Goal: Information Seeking & Learning: Learn about a topic

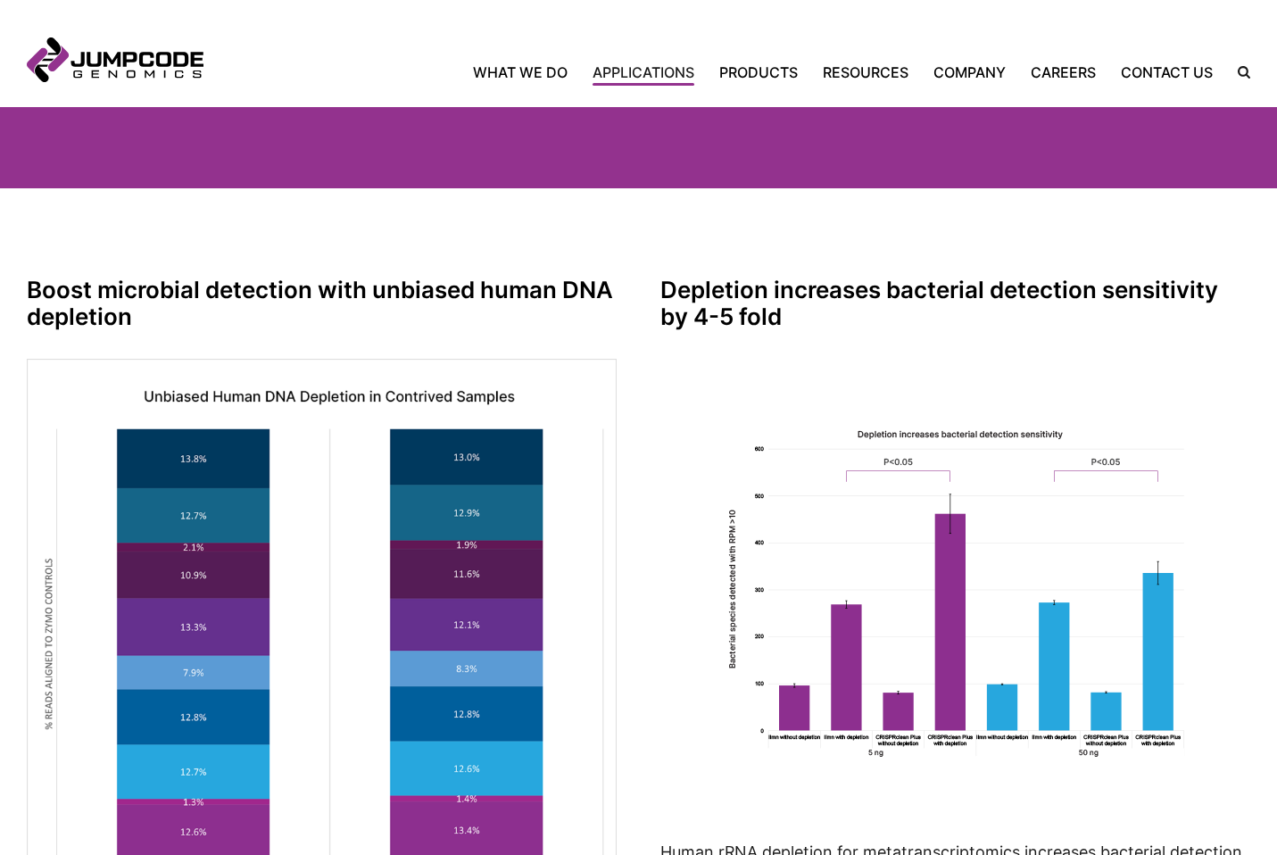
scroll to position [1067, 0]
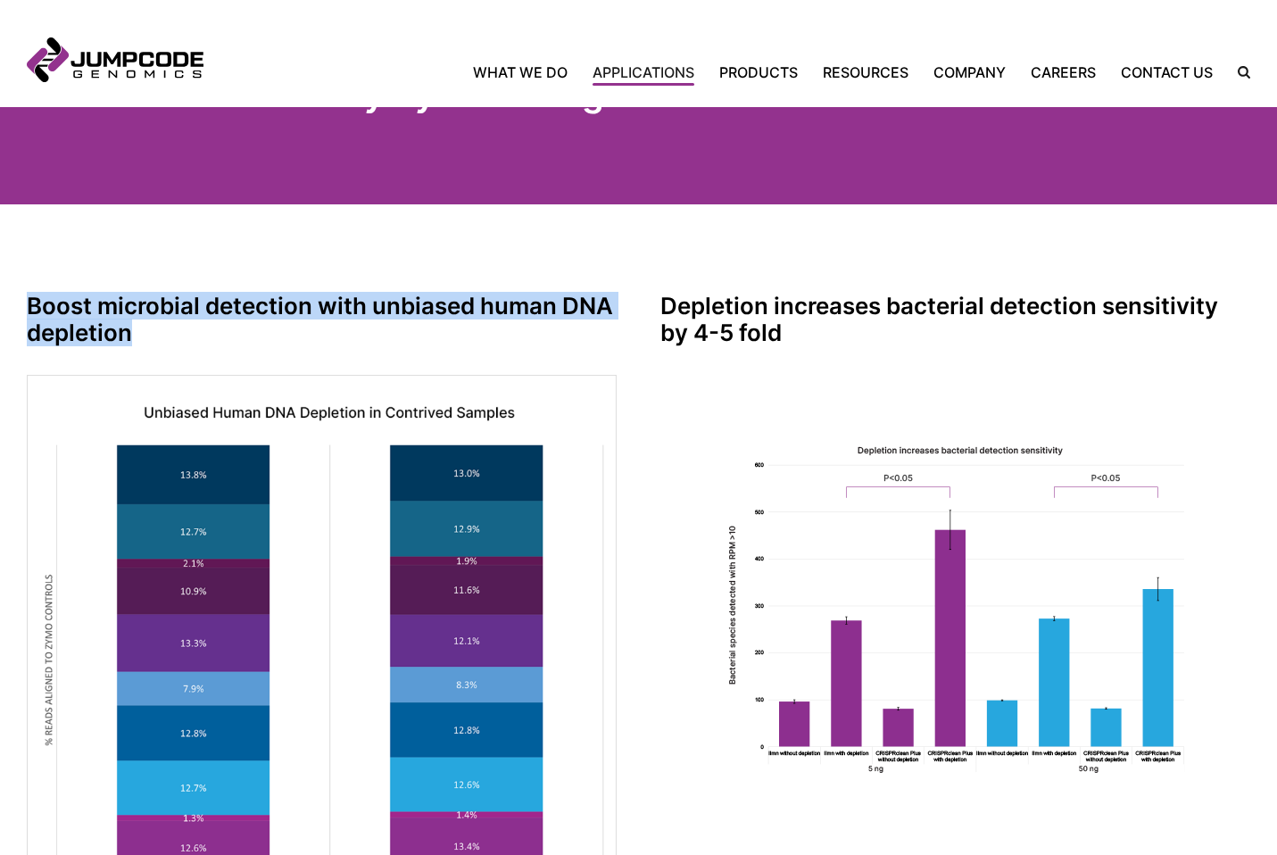
drag, startPoint x: 22, startPoint y: 307, endPoint x: 187, endPoint y: 350, distance: 170.6
click at [187, 350] on section "Boost microbial detection with unbiased human DNA depletion Comparing between u…" at bounding box center [638, 612] width 1277 height 816
click at [187, 350] on simple-column "Boost microbial detection with unbiased human DNA depletion Comparing between u…" at bounding box center [322, 656] width 590 height 727
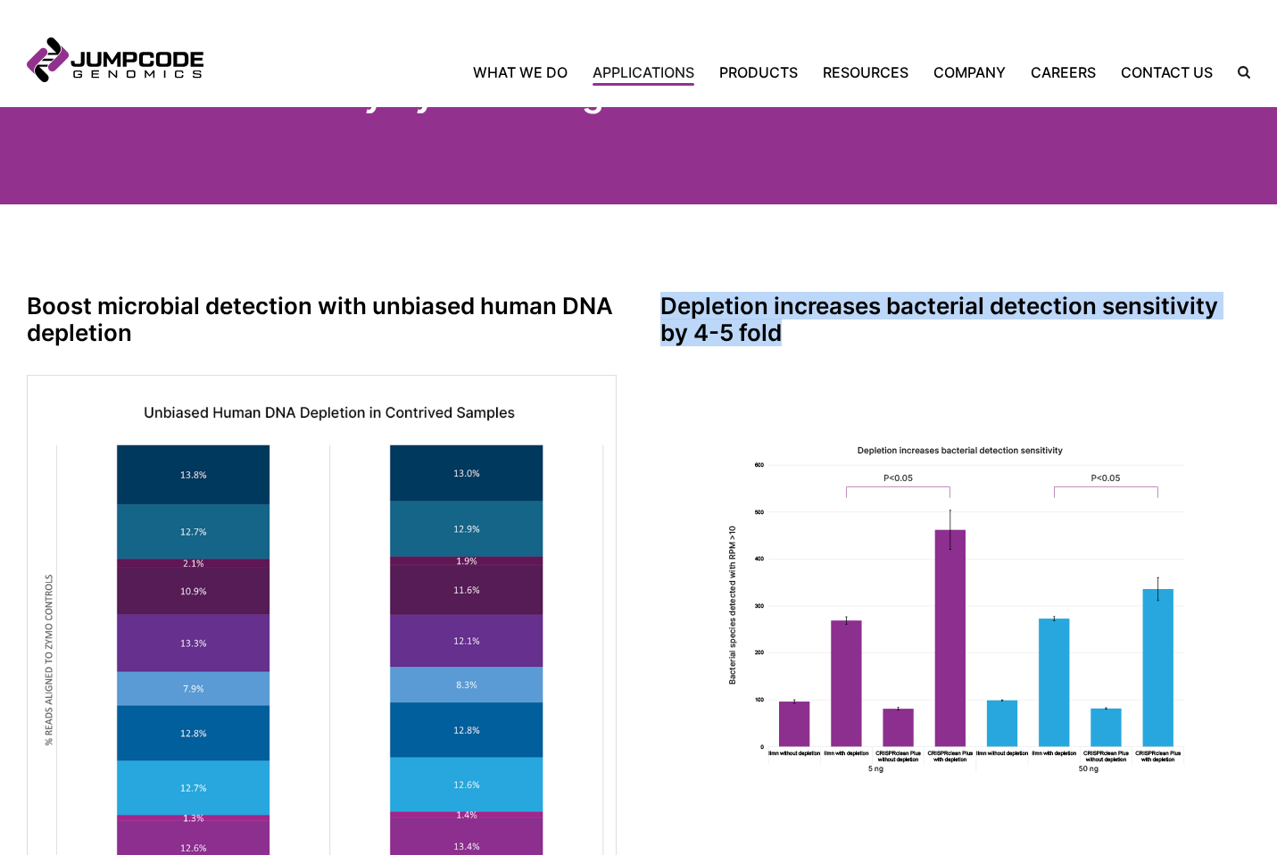
drag, startPoint x: 647, startPoint y: 314, endPoint x: 831, endPoint y: 328, distance: 184.4
click at [831, 328] on simple-grid "Boost microbial detection with unbiased human DNA depletion Comparing between u…" at bounding box center [639, 656] width 1224 height 727
click at [831, 328] on h3 "Depletion increases bacterial detection sensitivity by 4-5 fold" at bounding box center [956, 320] width 590 height 54
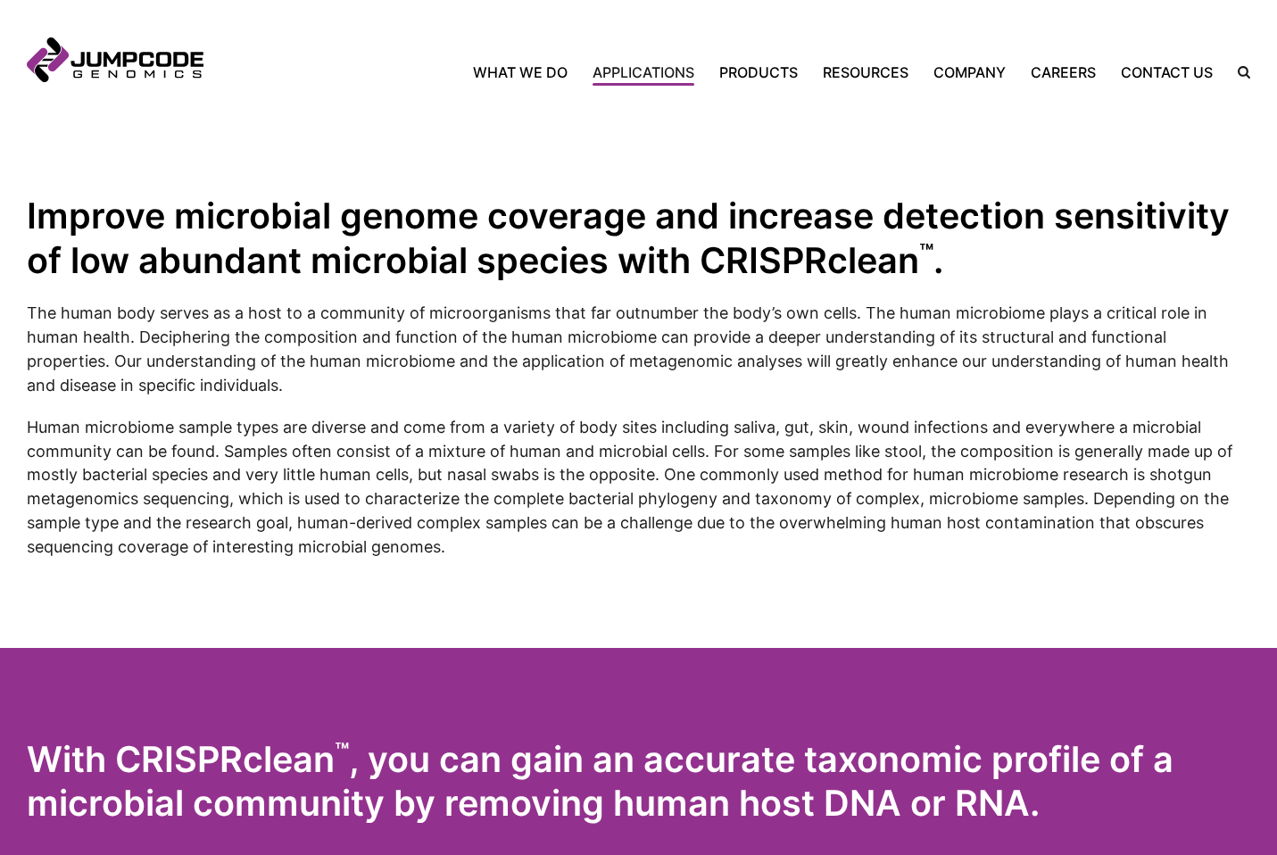
scroll to position [469, 0]
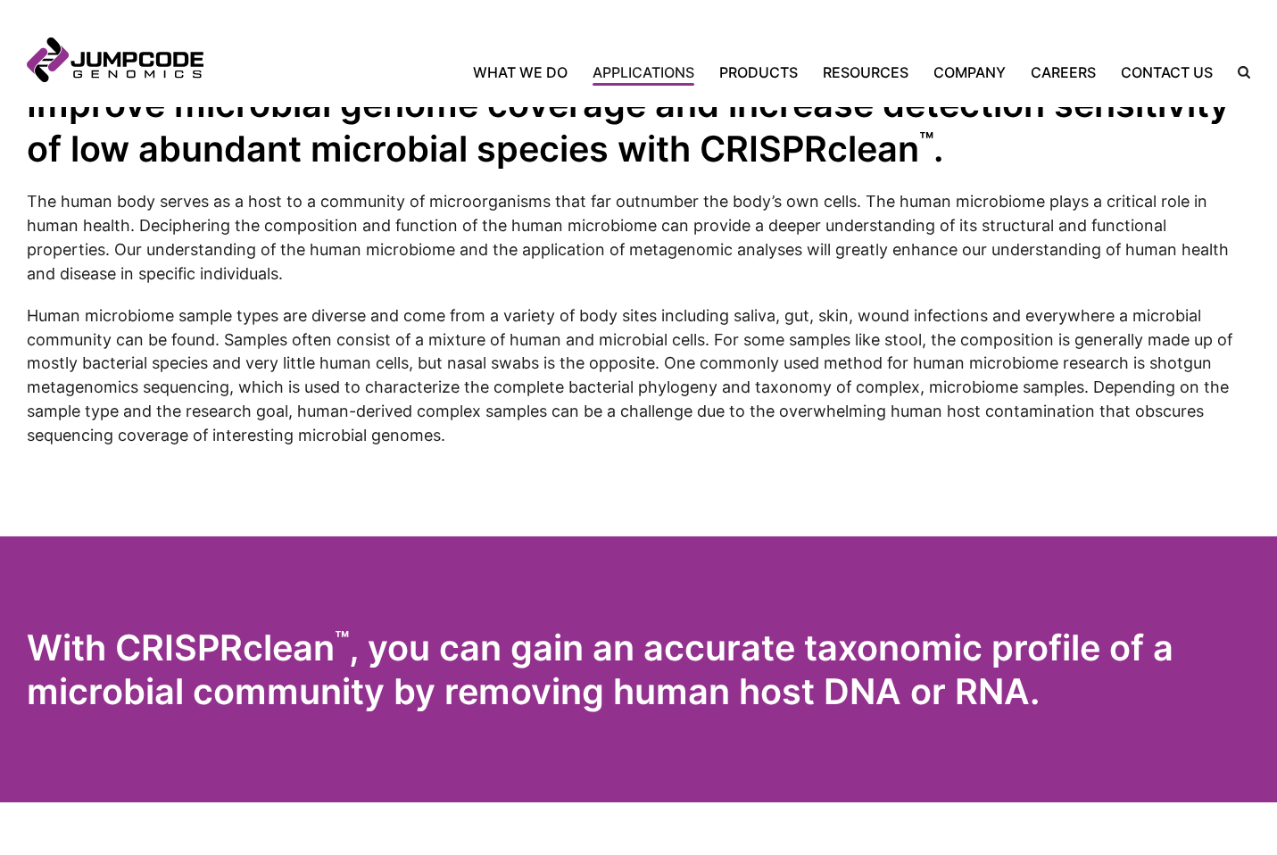
click at [237, 328] on p "Human microbiome sample types are diverse and come from a variety of body sites…" at bounding box center [639, 376] width 1224 height 145
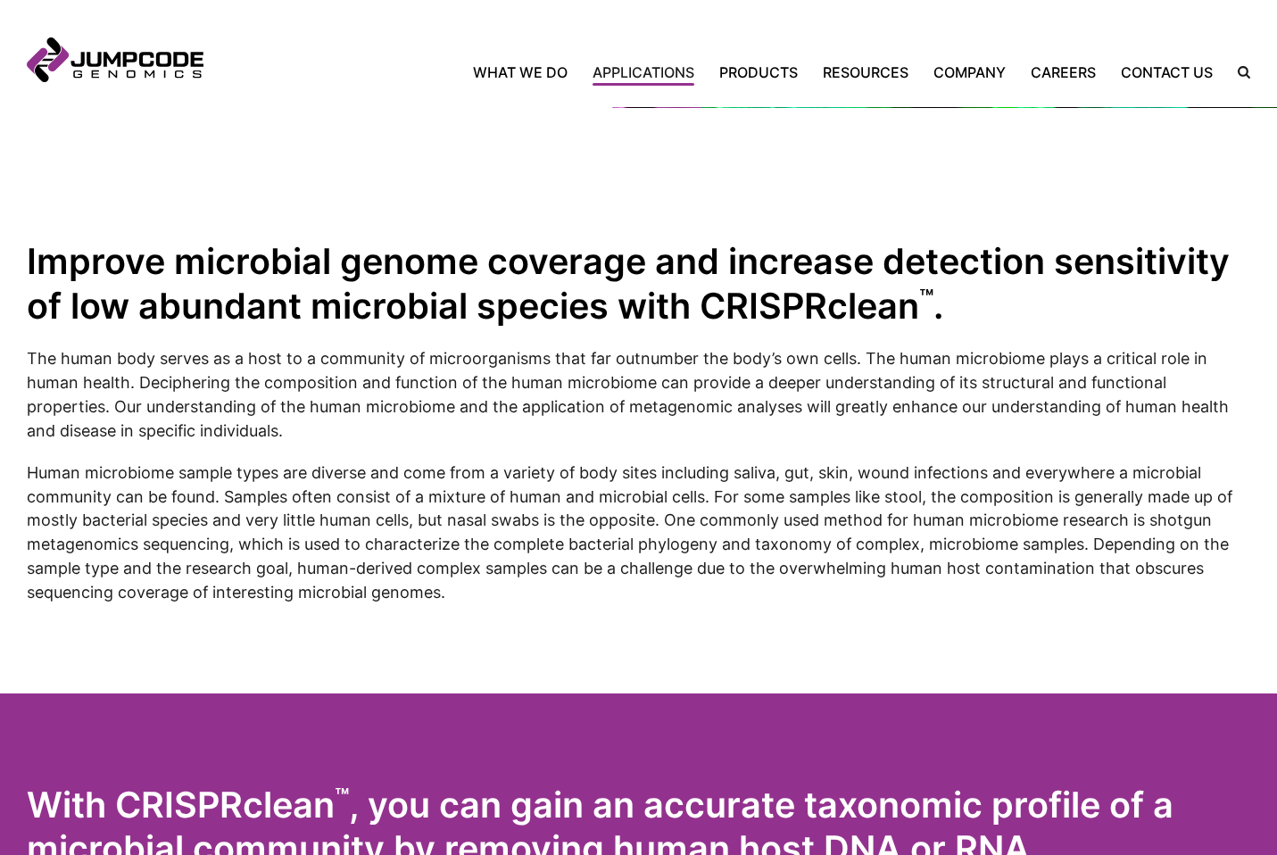
scroll to position [281, 0]
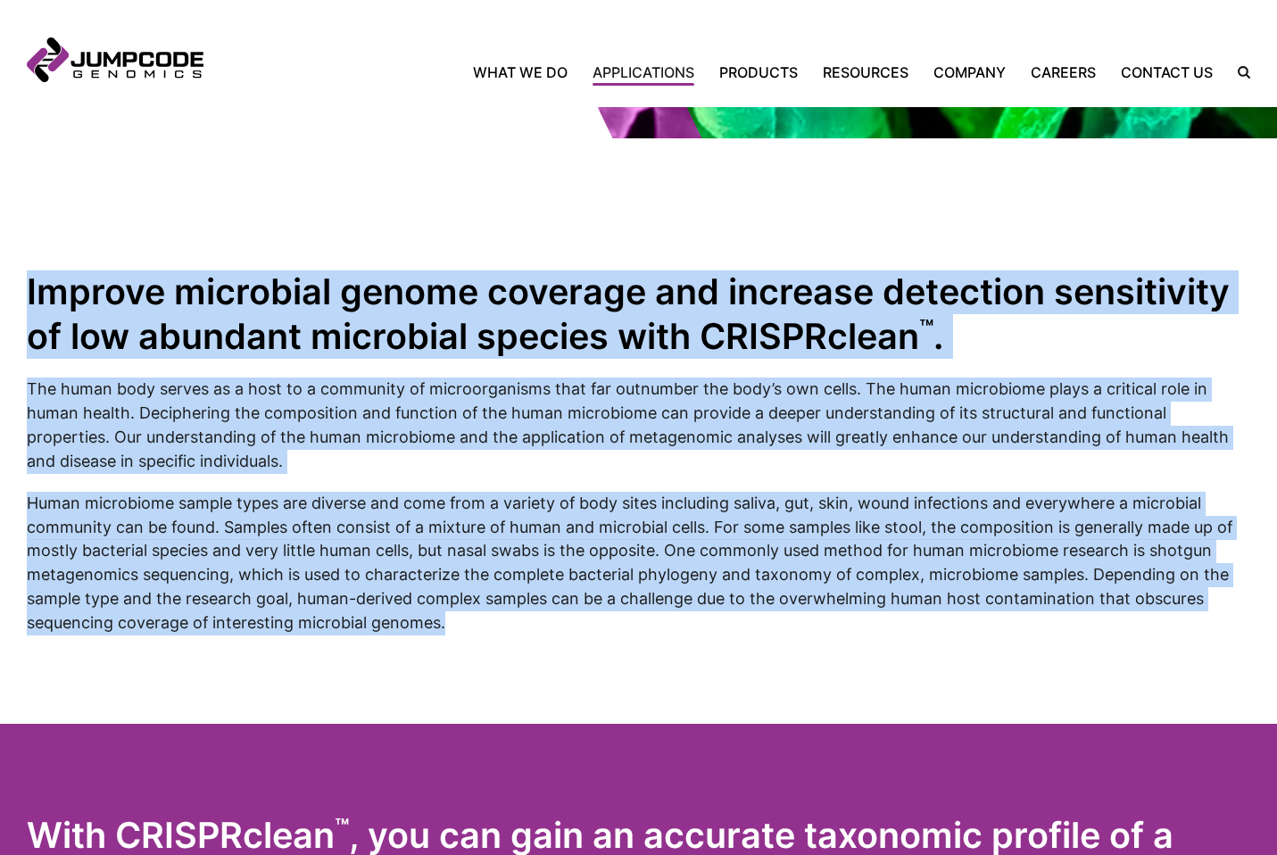
drag, startPoint x: 12, startPoint y: 298, endPoint x: 582, endPoint y: 631, distance: 660.4
click at [582, 631] on section "Improve microbial genome coverage and increase detection sensitivity of low abu…" at bounding box center [638, 387] width 1277 height 498
click at [582, 631] on p "Human microbiome sample types are diverse and come from a variety of body sites…" at bounding box center [639, 564] width 1224 height 145
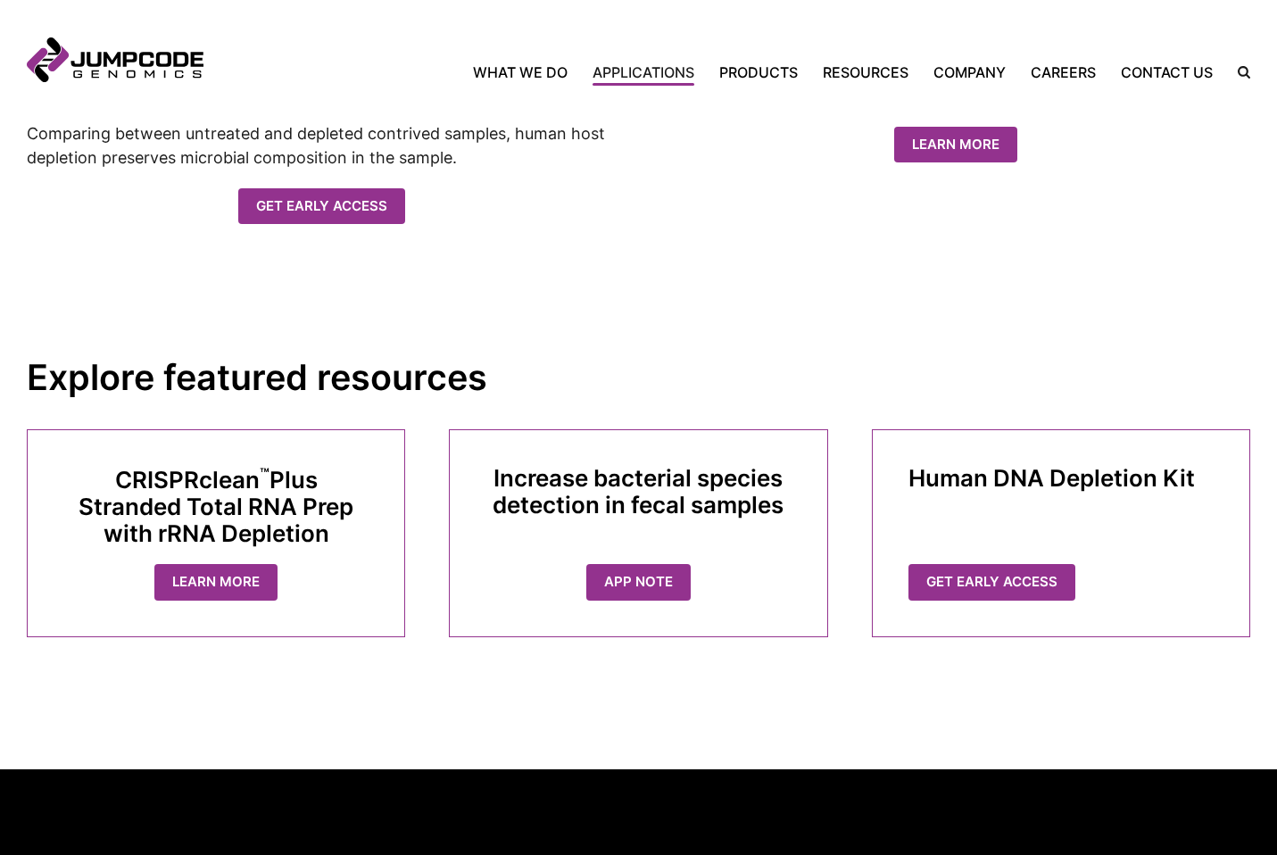
scroll to position [1901, 0]
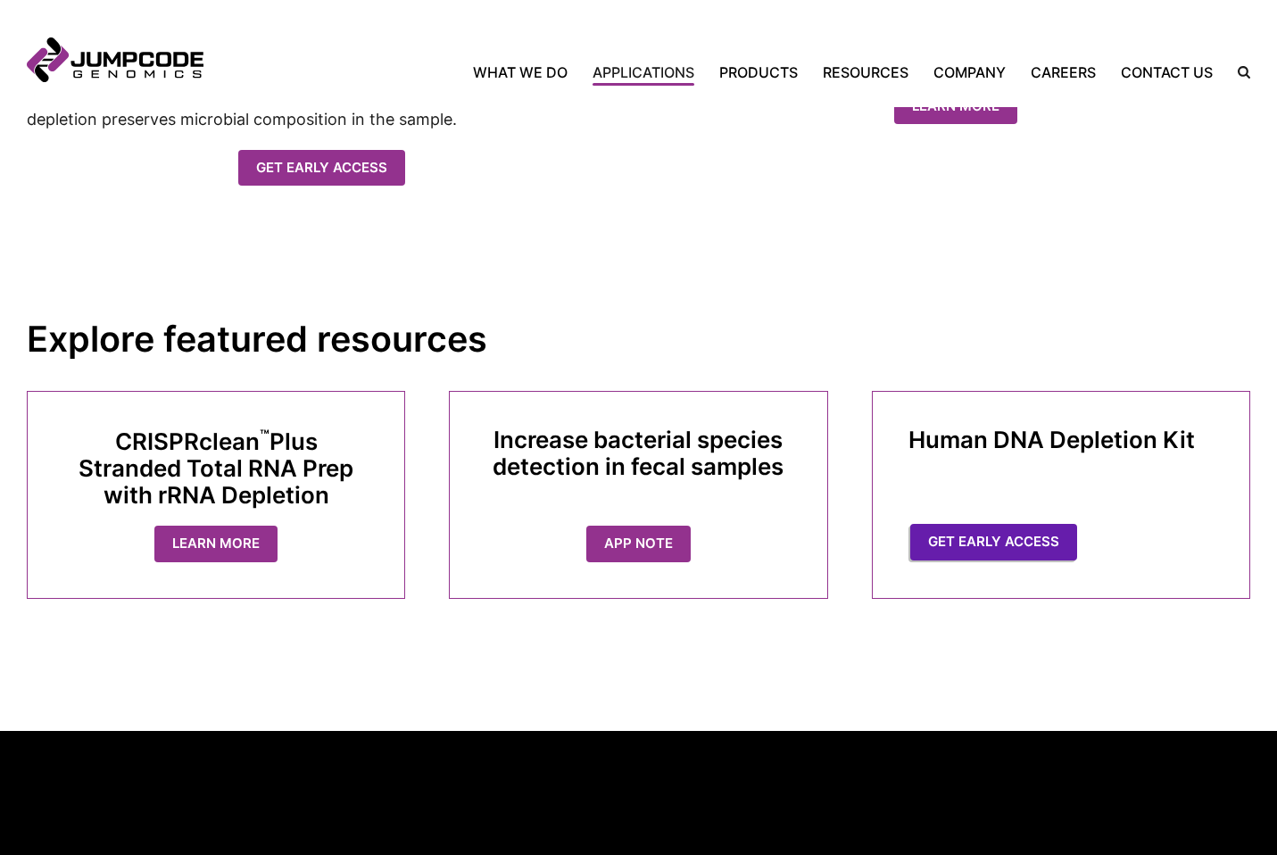
click at [993, 542] on link "Get Early Access" at bounding box center [993, 542] width 167 height 37
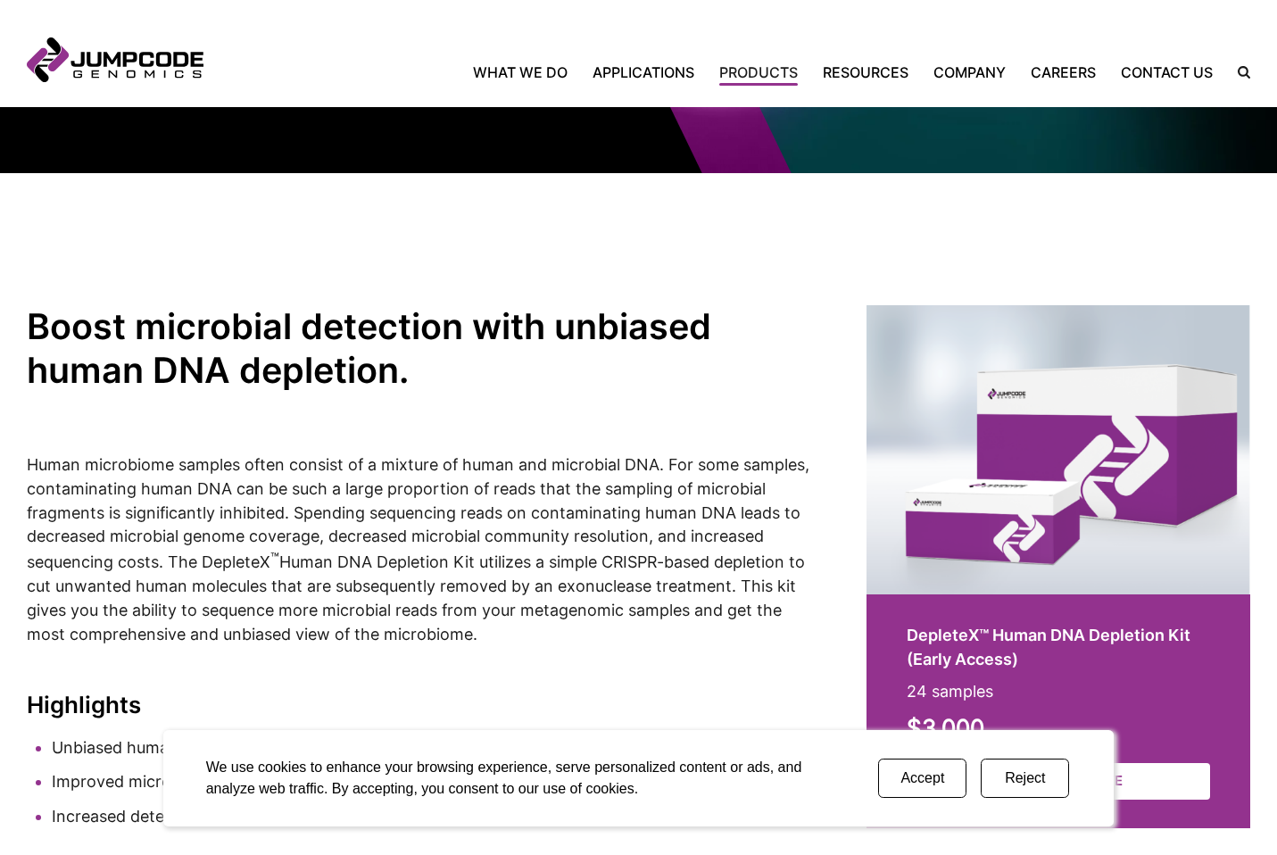
scroll to position [370, 0]
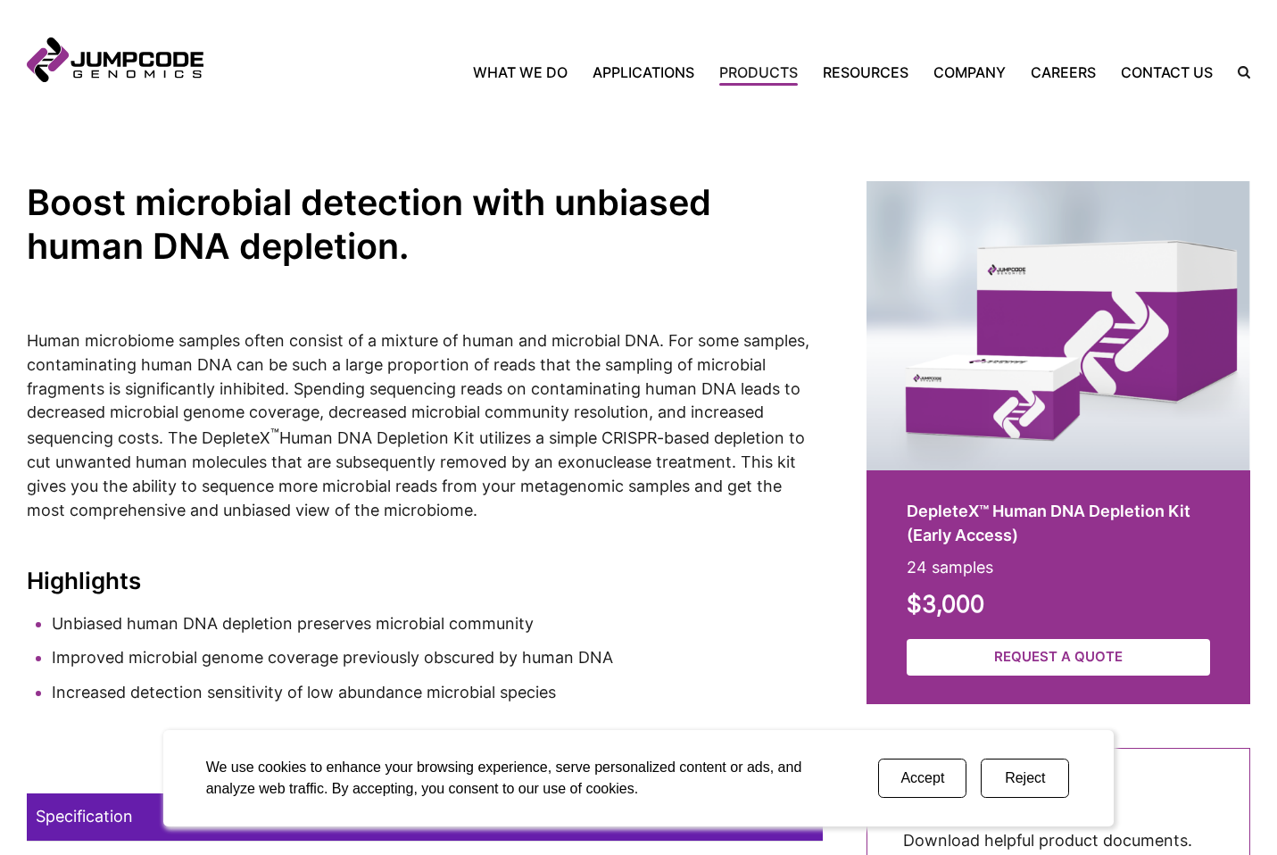
drag, startPoint x: 18, startPoint y: 346, endPoint x: 605, endPoint y: 514, distance: 610.8
click at [605, 514] on section "Boost microbial detection with unbiased human DNA depletion. Human microbiome s…" at bounding box center [638, 789] width 1277 height 1481
click at [592, 514] on p "Human microbiome samples often consist of a mixture of human and microbial DNA.…" at bounding box center [425, 426] width 796 height 194
drag, startPoint x: 544, startPoint y: 503, endPoint x: 320, endPoint y: 441, distance: 231.7
click at [320, 441] on p "Human microbiome samples often consist of a mixture of human and microbial DNA.…" at bounding box center [425, 426] width 796 height 194
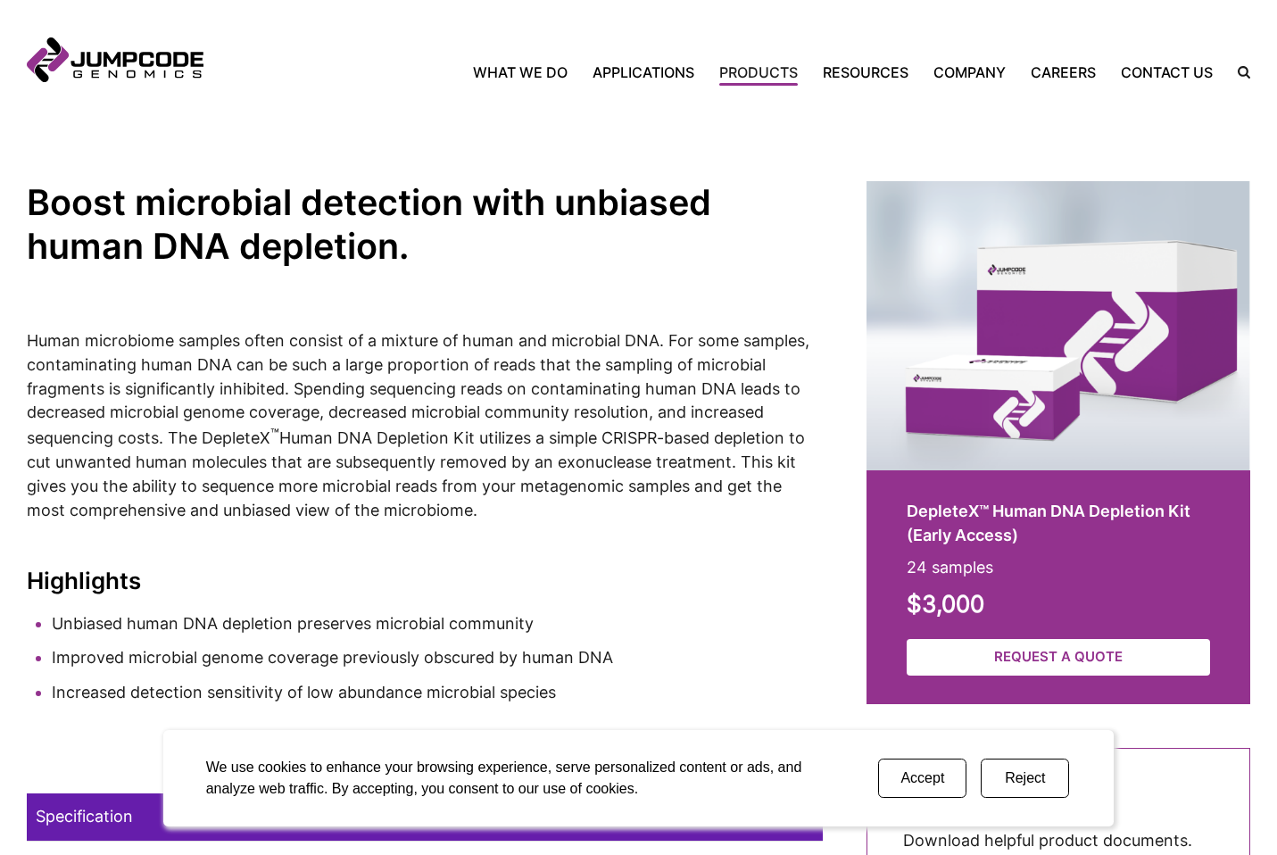
click at [320, 441] on p "Human microbiome samples often consist of a mixture of human and microbial DNA.…" at bounding box center [425, 426] width 796 height 194
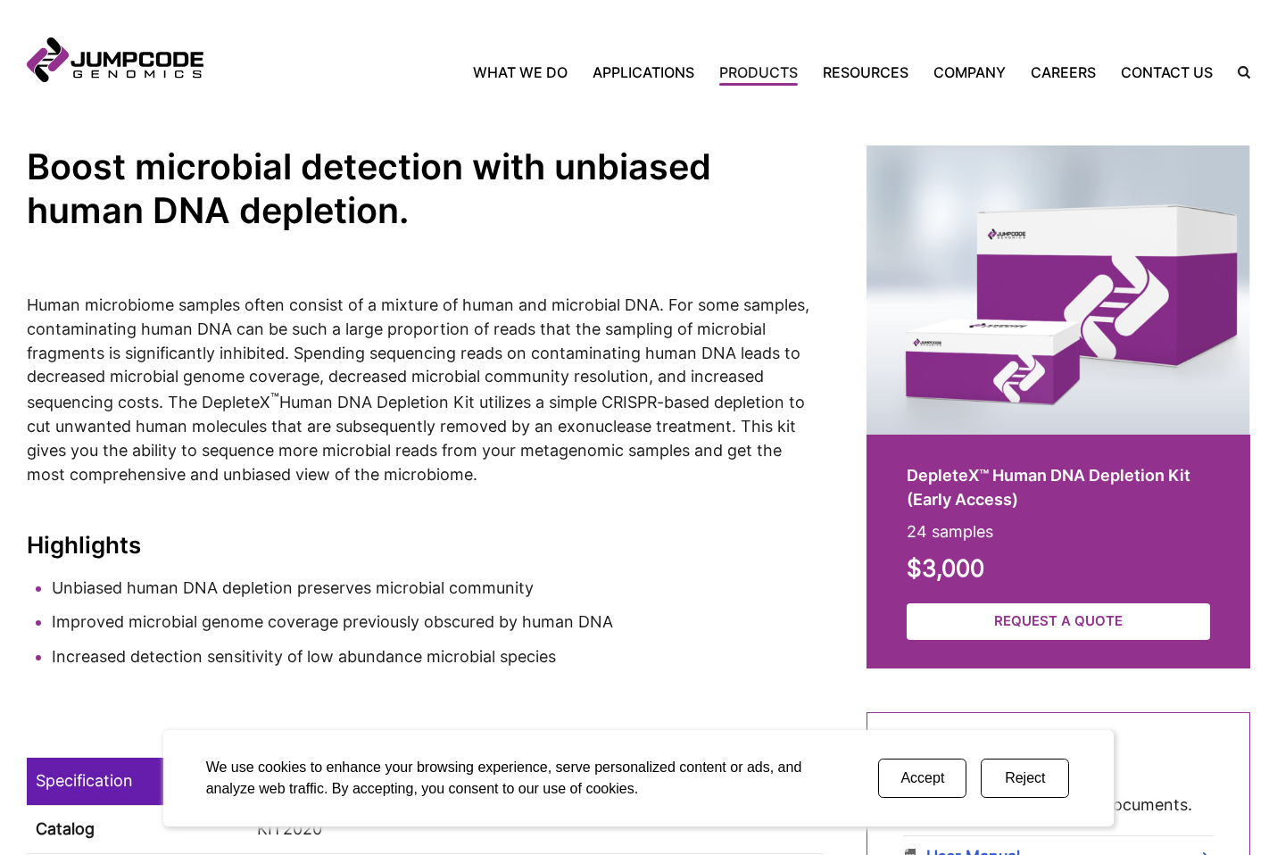
scroll to position [388, 0]
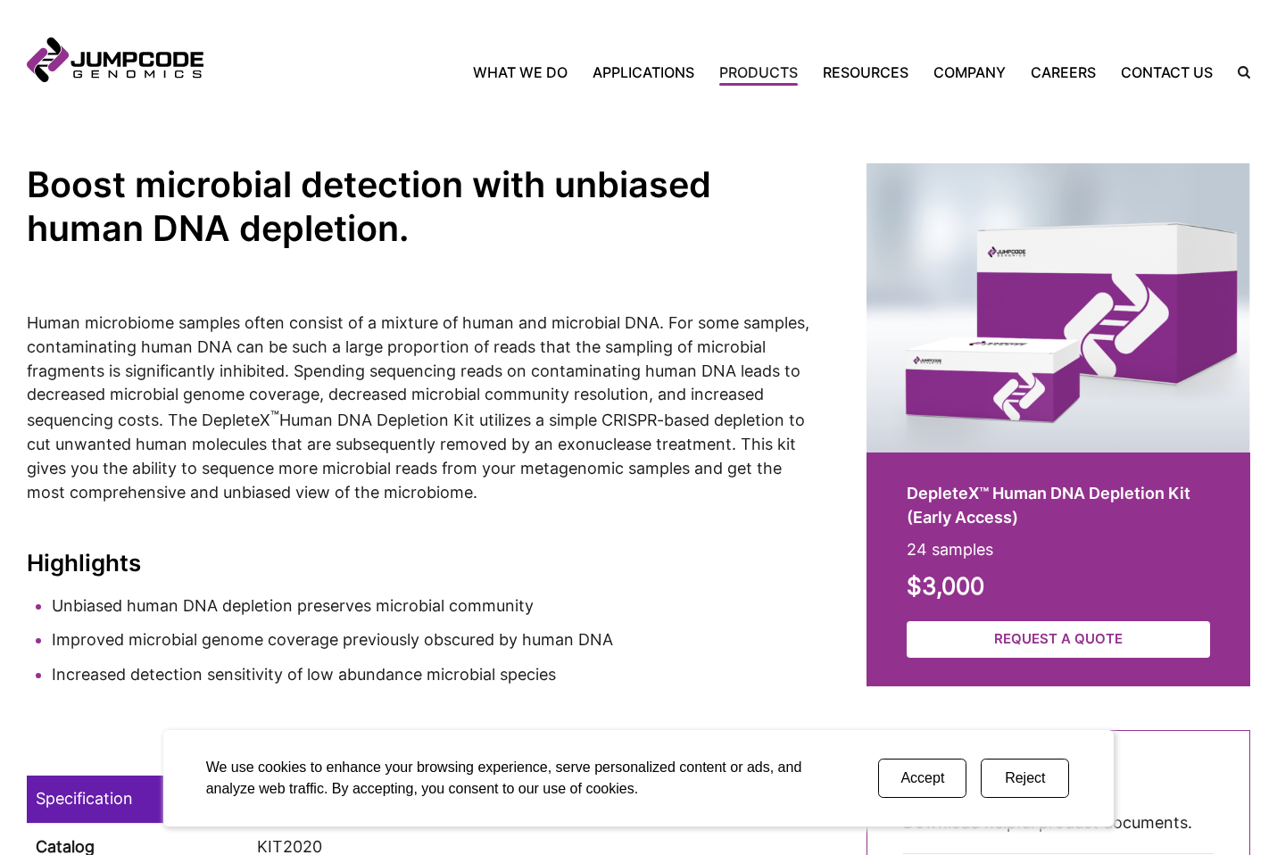
click at [294, 550] on h3 "Highlights" at bounding box center [425, 563] width 796 height 27
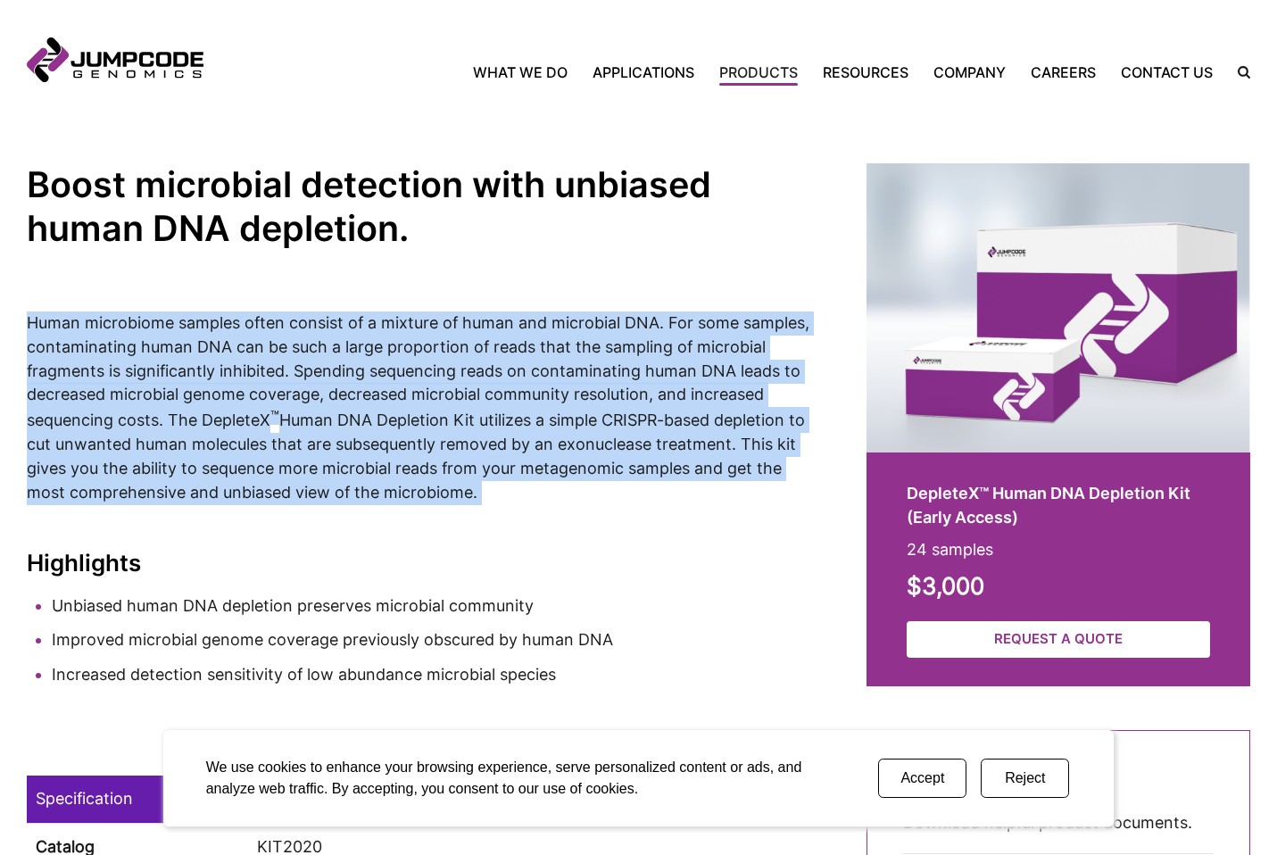
drag, startPoint x: 20, startPoint y: 329, endPoint x: 36, endPoint y: 525, distance: 196.1
click at [36, 525] on section "Boost microbial detection with unbiased human DNA depletion. Human microbiome s…" at bounding box center [638, 771] width 1277 height 1481
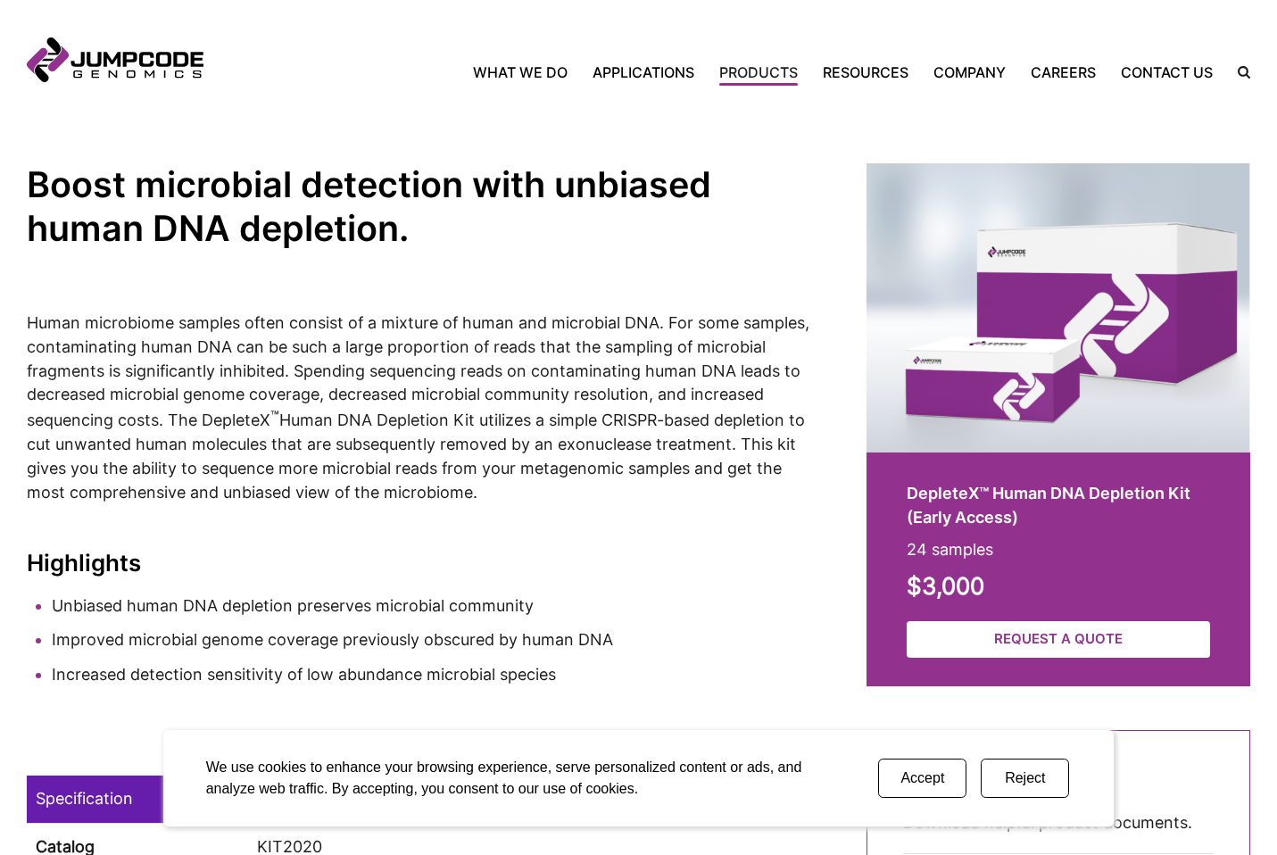
click at [202, 536] on simple-column "Boost microbial detection with unbiased human DNA depletion. Human microbiome s…" at bounding box center [425, 771] width 796 height 1216
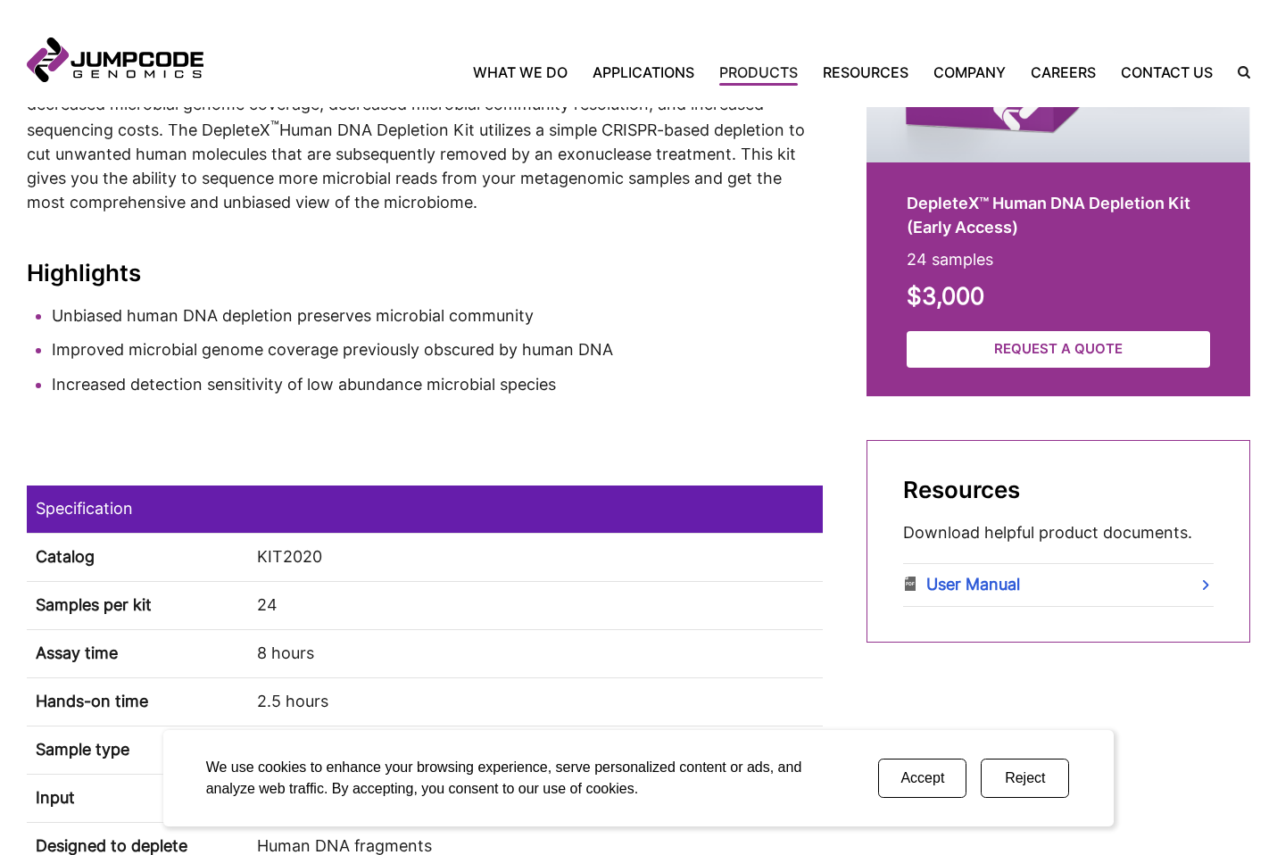
scroll to position [697, 0]
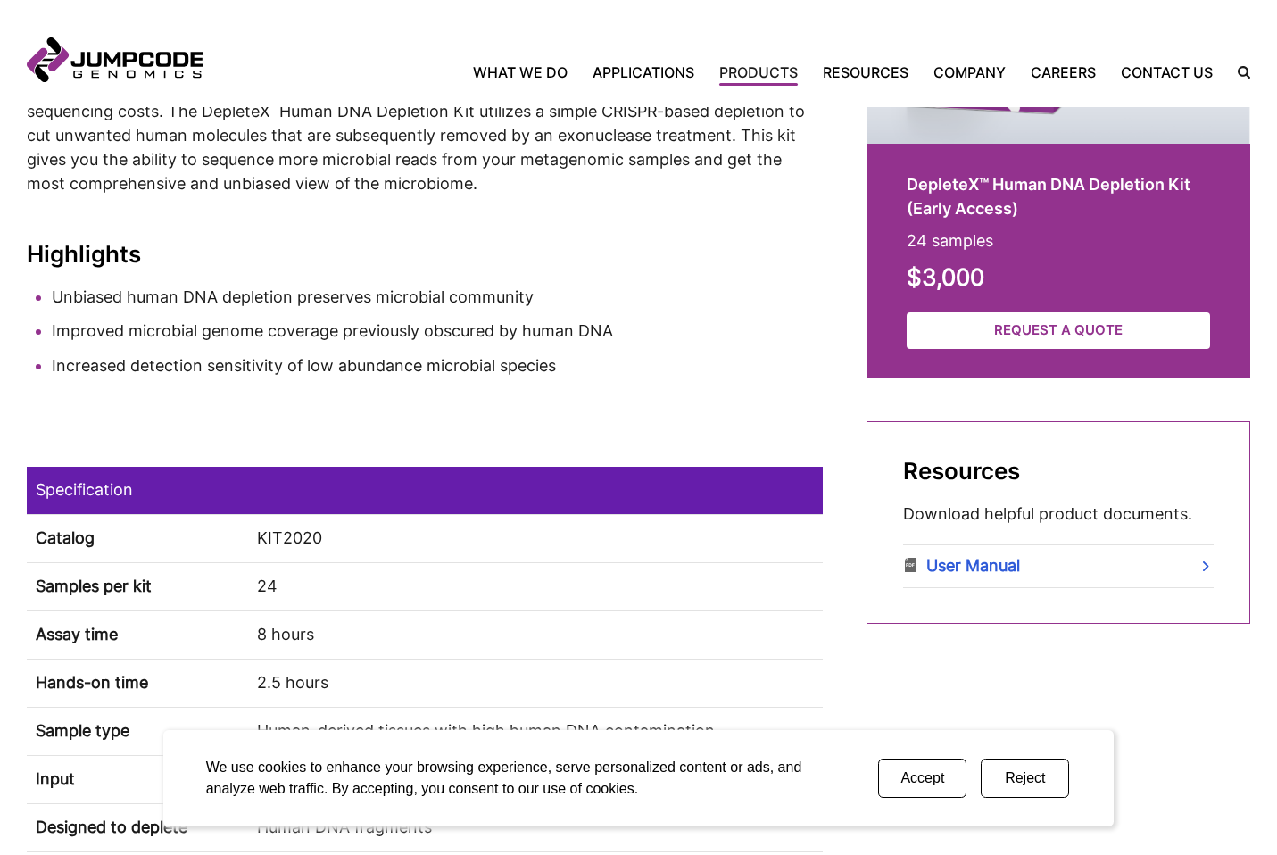
click at [904, 787] on button "Accept" at bounding box center [922, 778] width 88 height 39
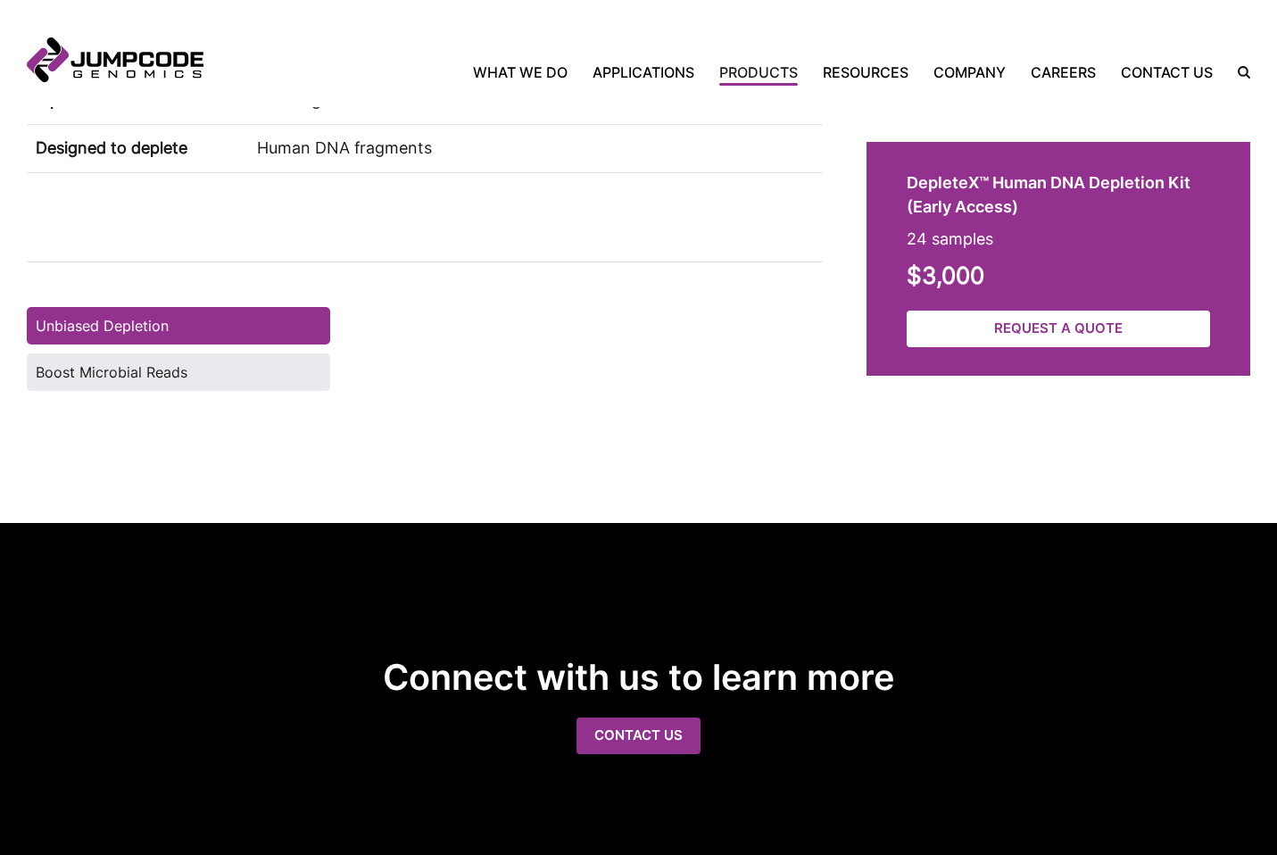
scroll to position [1388, 0]
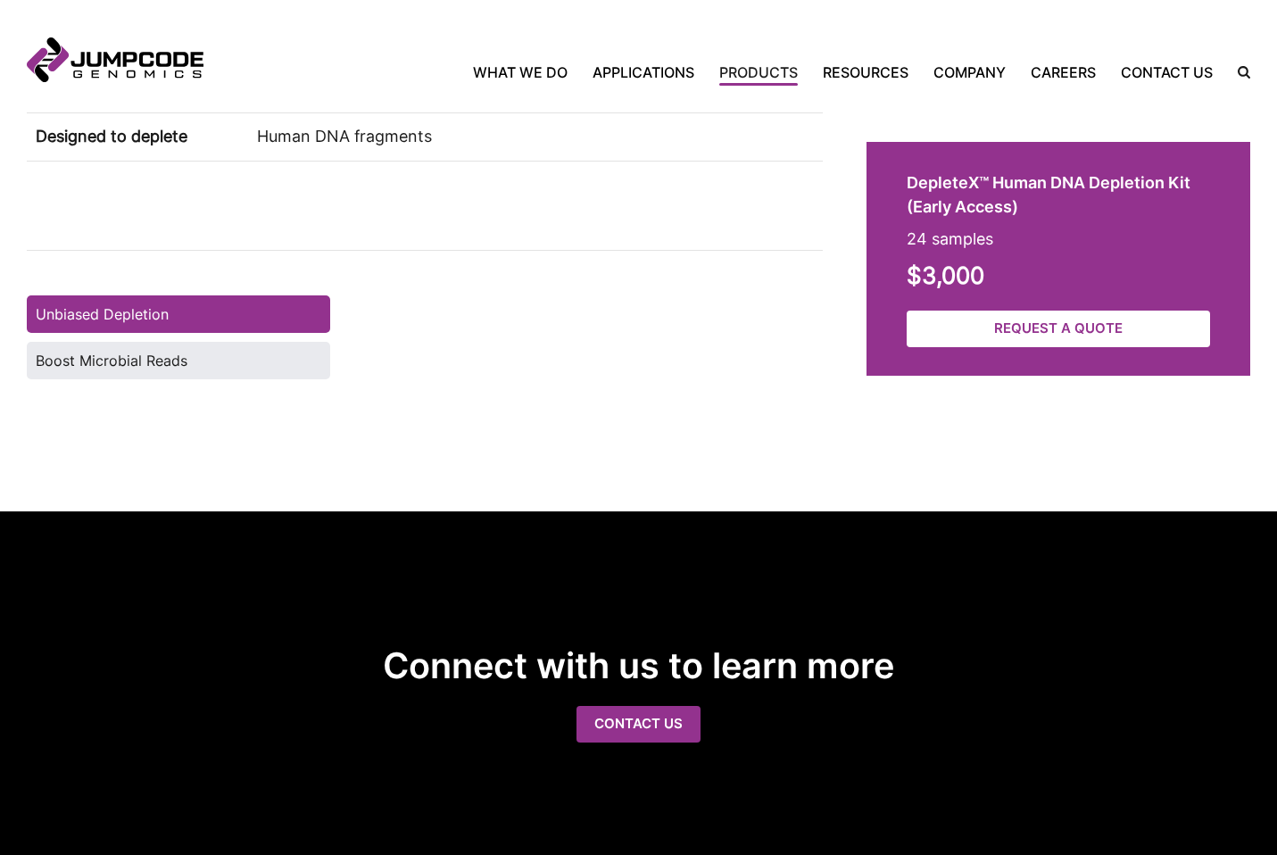
click at [145, 357] on label "Boost Microbial Reads" at bounding box center [178, 360] width 303 height 37
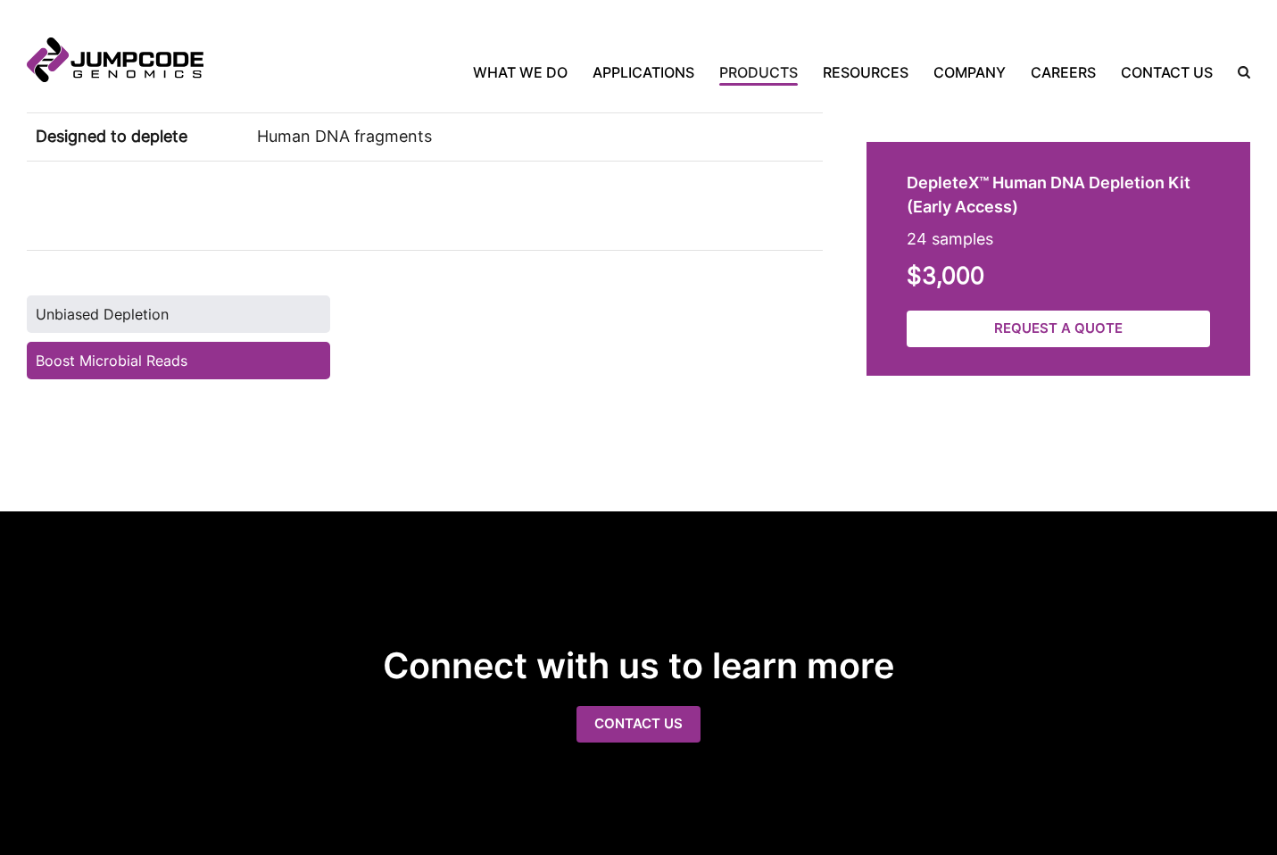
click at [155, 297] on label "Unbiased Depletion" at bounding box center [178, 313] width 303 height 37
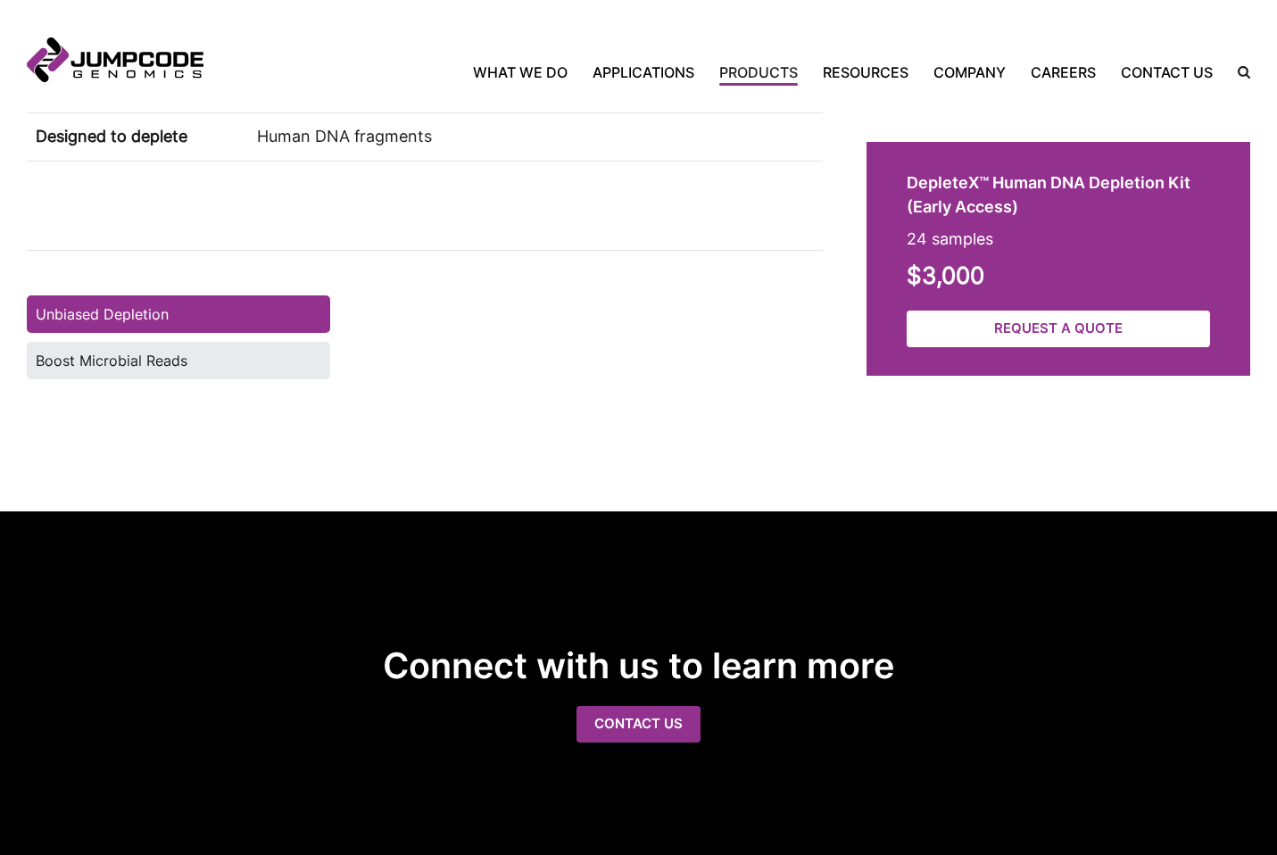
click at [141, 351] on label "Boost Microbial Reads" at bounding box center [178, 360] width 303 height 37
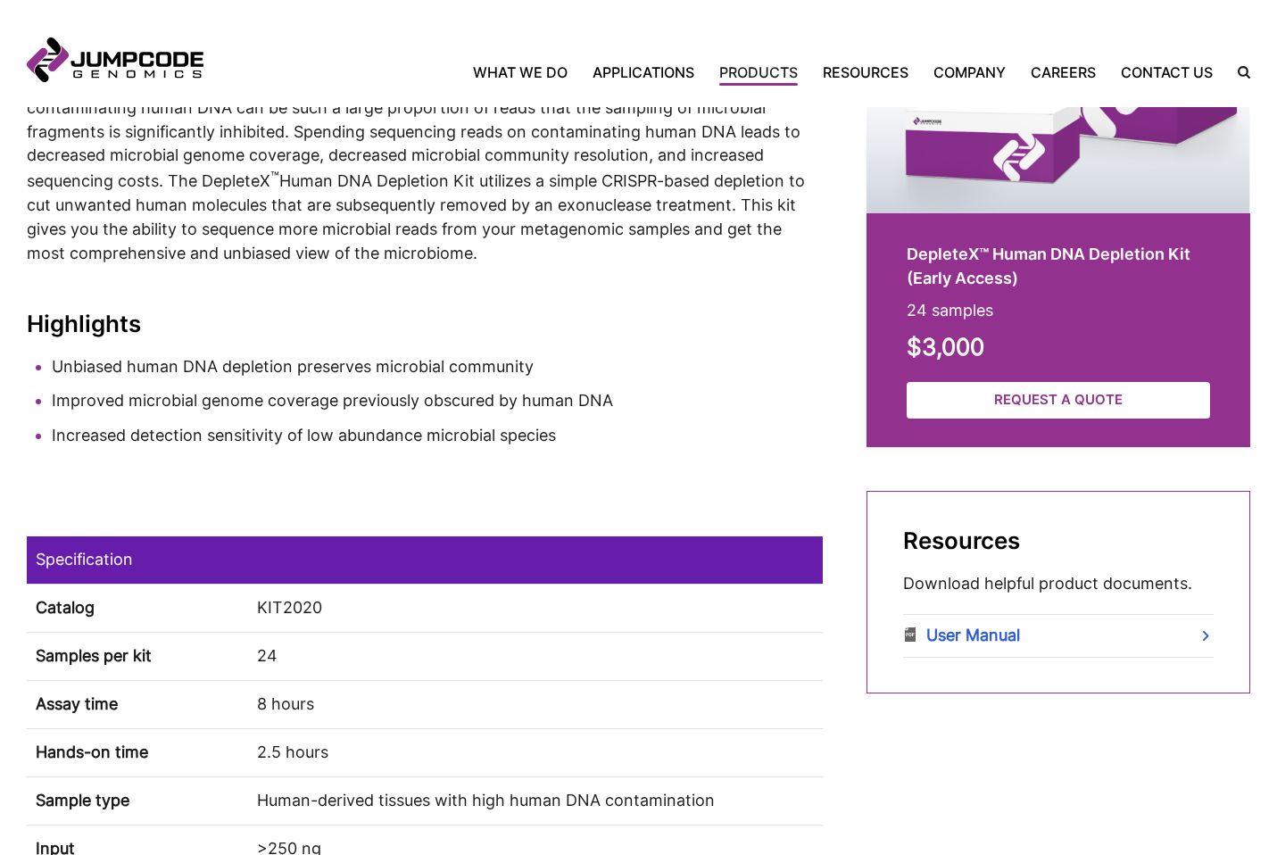
scroll to position [374, 0]
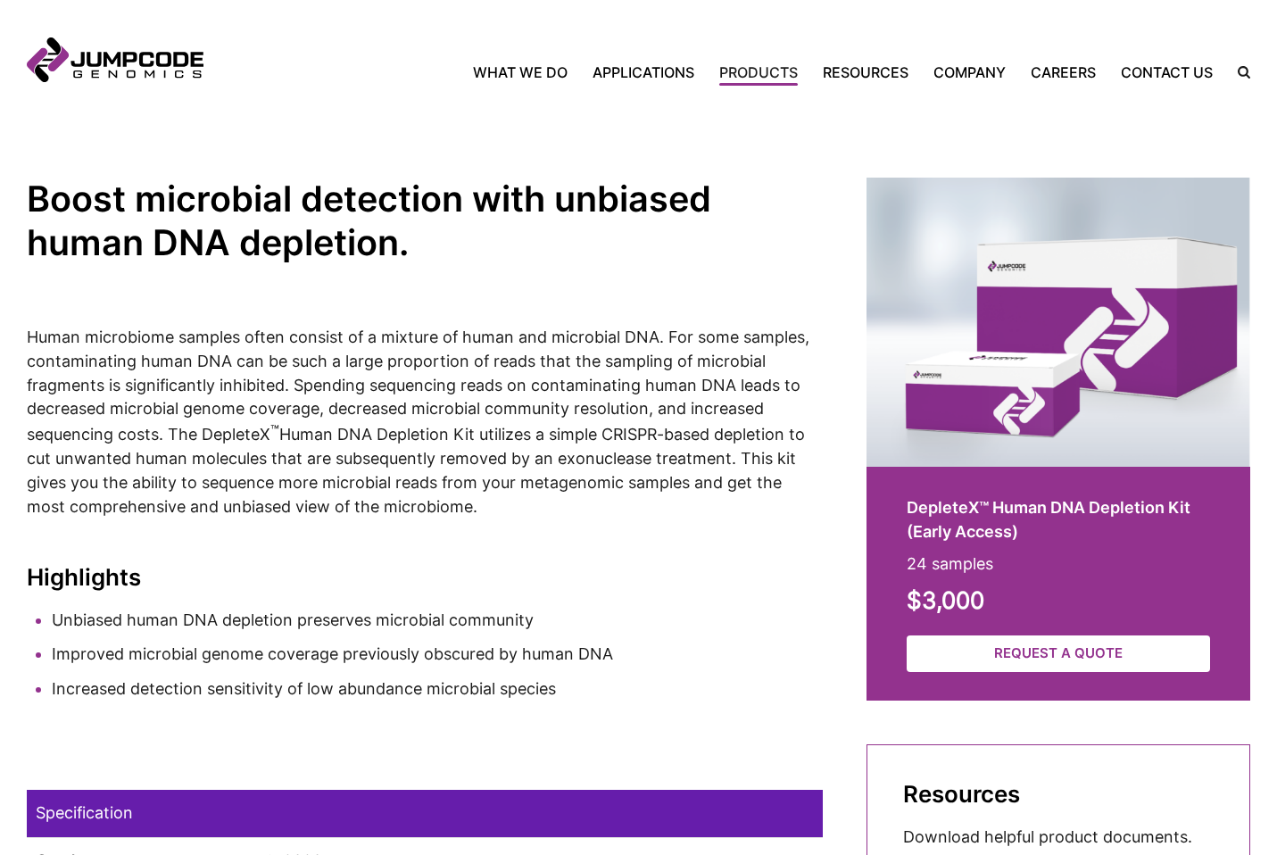
click at [101, 459] on p "Human microbiome samples often consist of a mixture of human and microbial DNA.…" at bounding box center [425, 423] width 796 height 194
click at [425, 460] on p "Human microbiome samples often consist of a mixture of human and microbial DNA.…" at bounding box center [425, 423] width 796 height 194
click at [615, 459] on p "Human microbiome samples often consist of a mixture of human and microbial DNA.…" at bounding box center [425, 423] width 796 height 194
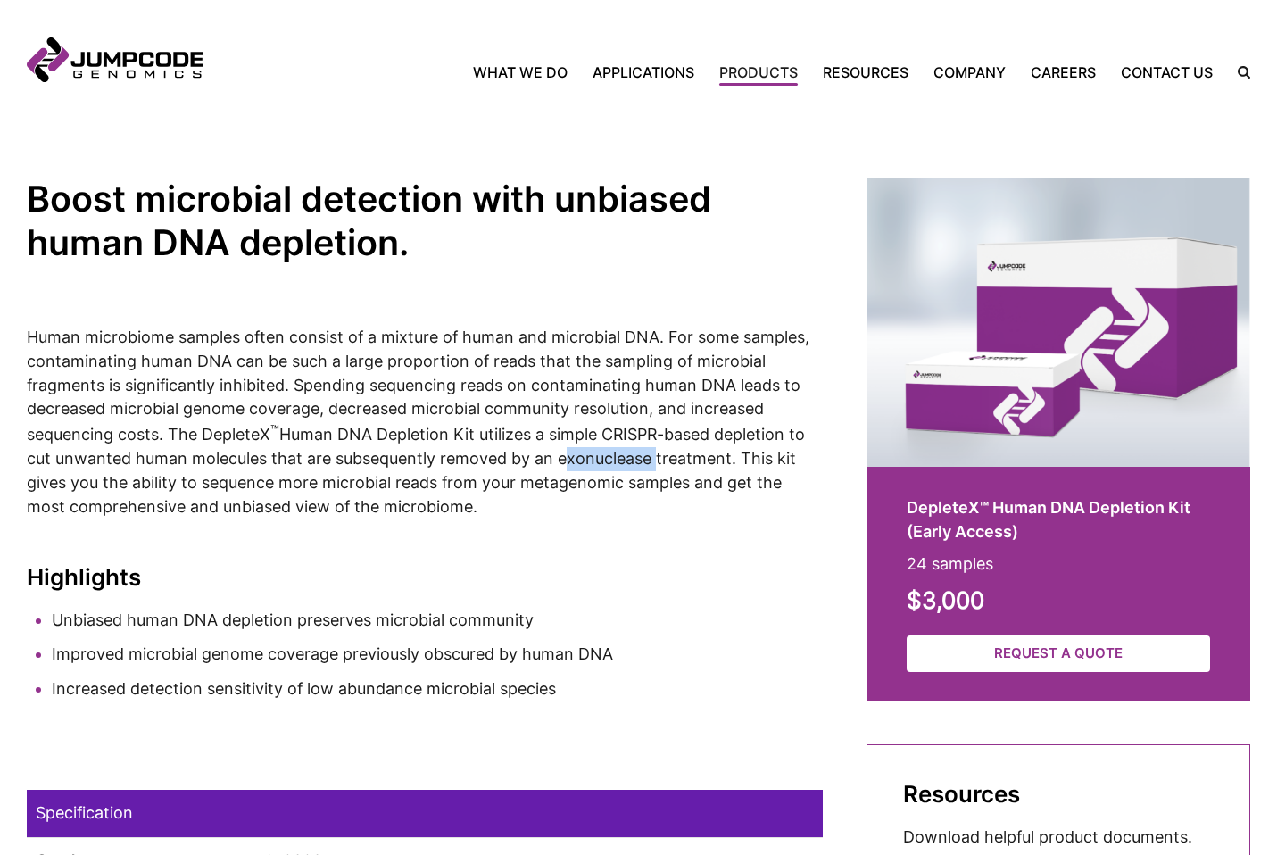
click at [615, 459] on p "Human microbiome samples often consist of a mixture of human and microbial DNA.…" at bounding box center [425, 423] width 796 height 194
click at [664, 459] on p "Human microbiome samples often consist of a mixture of human and microbial DNA.…" at bounding box center [425, 423] width 796 height 194
drag, startPoint x: 528, startPoint y: 514, endPoint x: 13, endPoint y: 340, distance: 543.6
click at [13, 340] on section "Boost microbial detection with unbiased human DNA depletion. Human microbiome s…" at bounding box center [638, 786] width 1277 height 1481
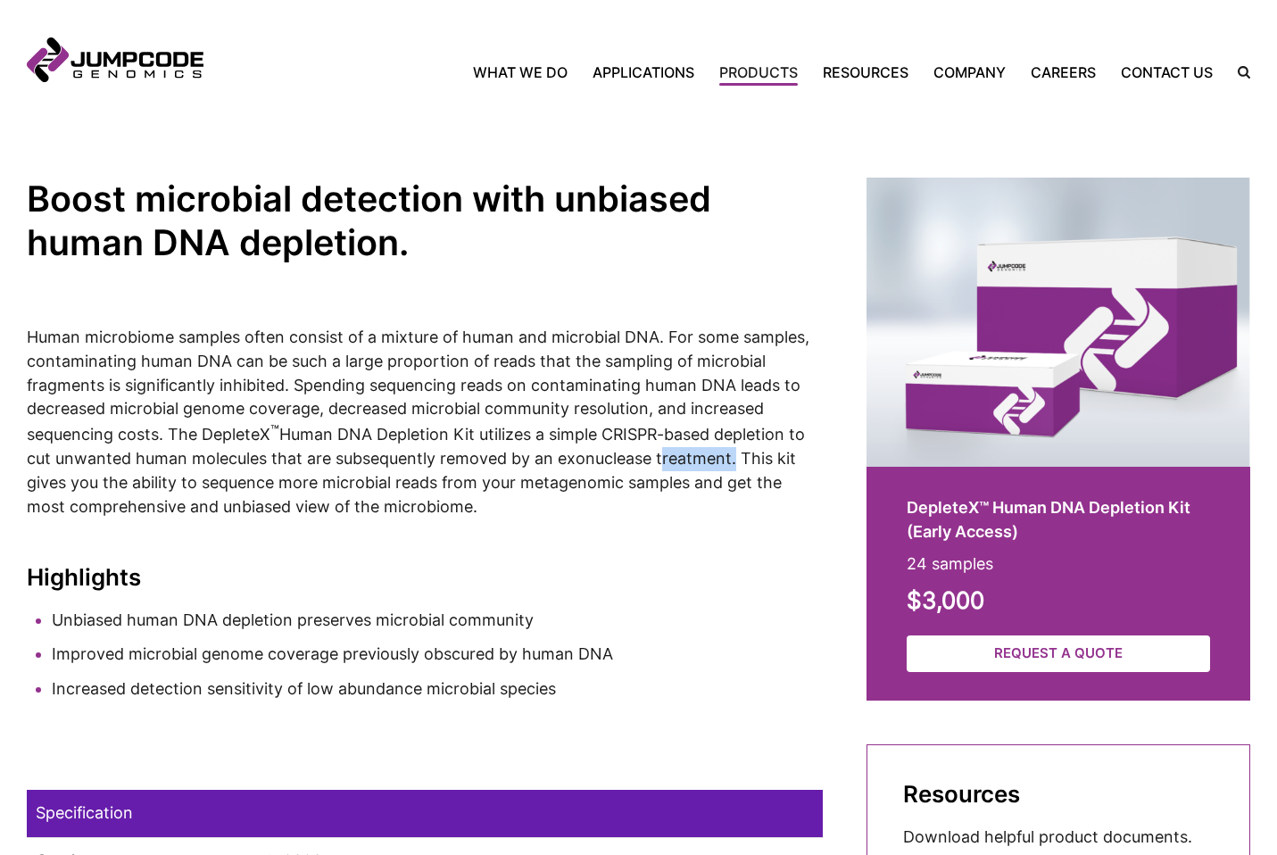
click at [13, 340] on section "Boost microbial detection with unbiased human DNA depletion. Human microbiome s…" at bounding box center [638, 786] width 1277 height 1481
drag, startPoint x: 13, startPoint y: 340, endPoint x: 586, endPoint y: 511, distance: 598.1
click at [586, 511] on section "Boost microbial detection with unbiased human DNA depletion. Human microbiome s…" at bounding box center [638, 786] width 1277 height 1481
click at [586, 511] on p "Human microbiome samples often consist of a mixture of human and microbial DNA.…" at bounding box center [425, 423] width 796 height 194
drag, startPoint x: 586, startPoint y: 511, endPoint x: 14, endPoint y: 318, distance: 604.0
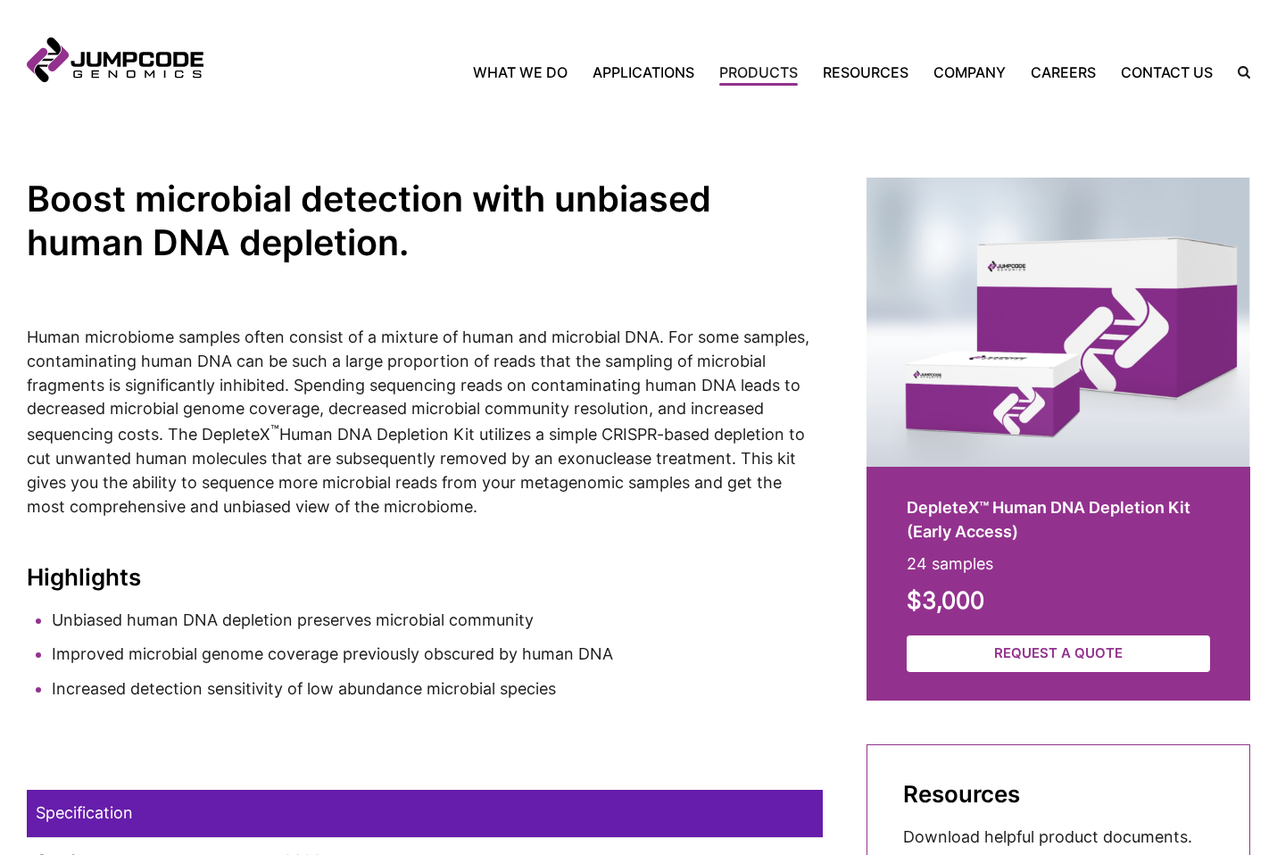
click at [14, 318] on section "Boost microbial detection with unbiased human DNA depletion. Human microbiome s…" at bounding box center [638, 786] width 1277 height 1481
click at [54, 328] on p "Human microbiome samples often consist of a mixture of human and microbial DNA.…" at bounding box center [425, 423] width 796 height 194
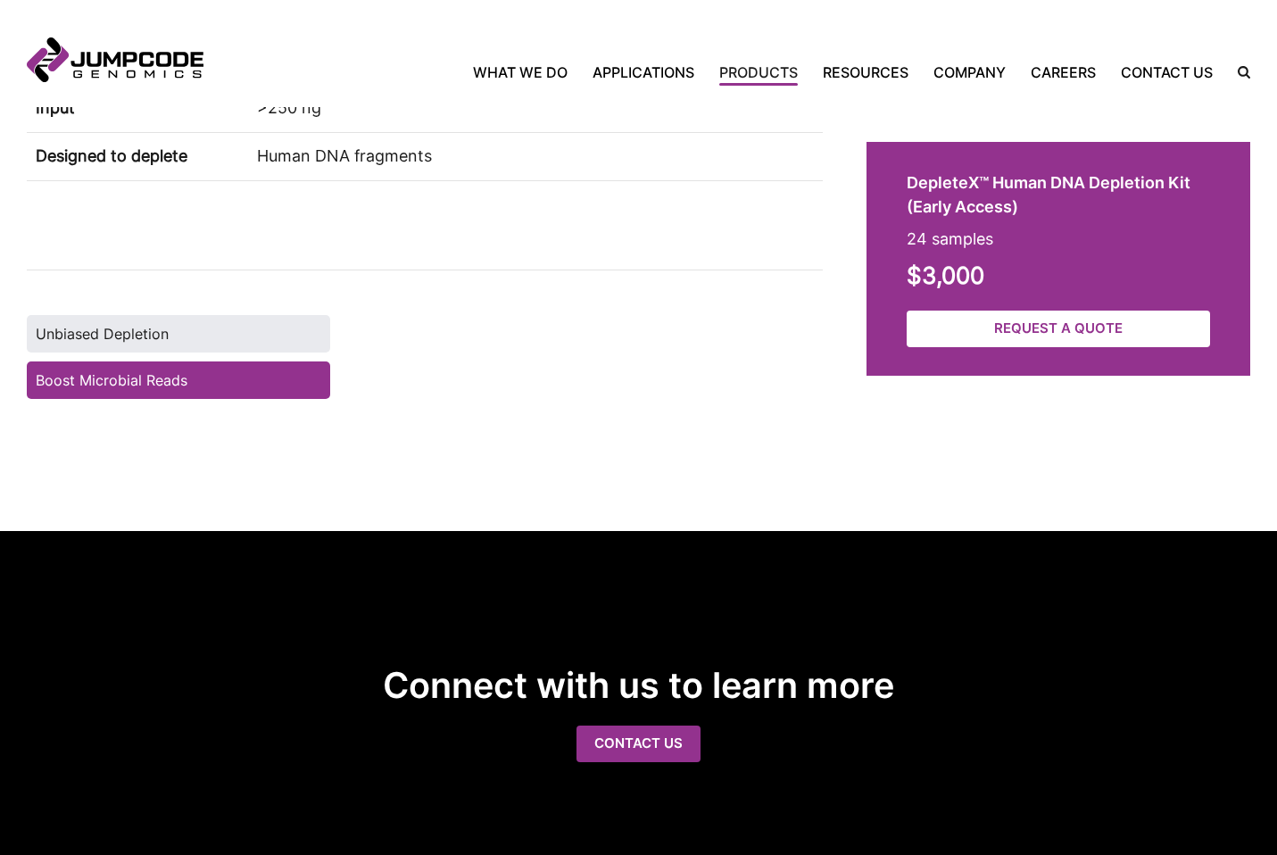
scroll to position [1425, 0]
